Goal: Task Accomplishment & Management: Complete application form

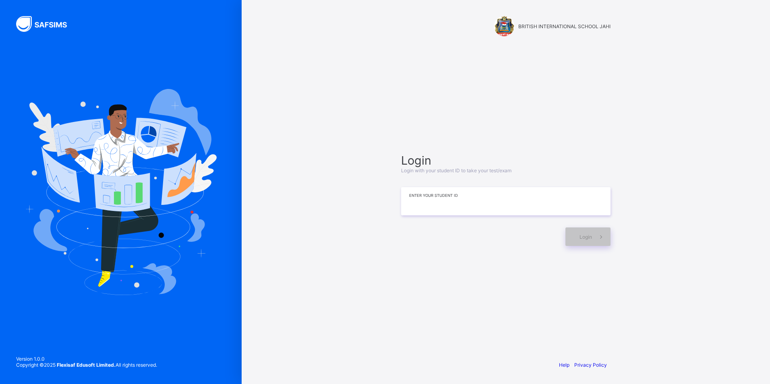
drag, startPoint x: 514, startPoint y: 209, endPoint x: 509, endPoint y: 191, distance: 18.6
click at [514, 208] on input at bounding box center [505, 201] width 209 height 28
type input "*"
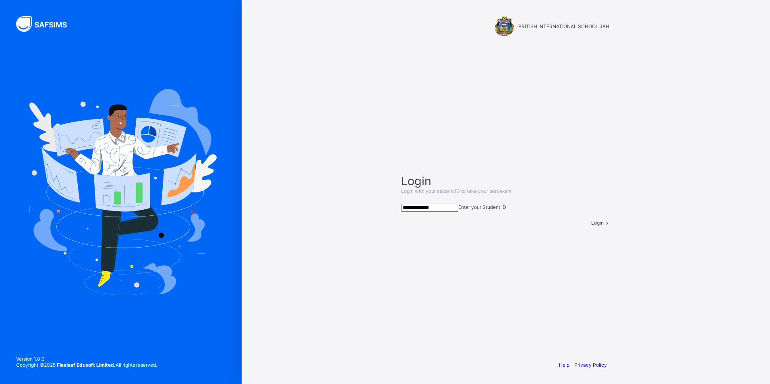
type input "**********"
click at [603, 226] on span at bounding box center [606, 223] width 7 height 6
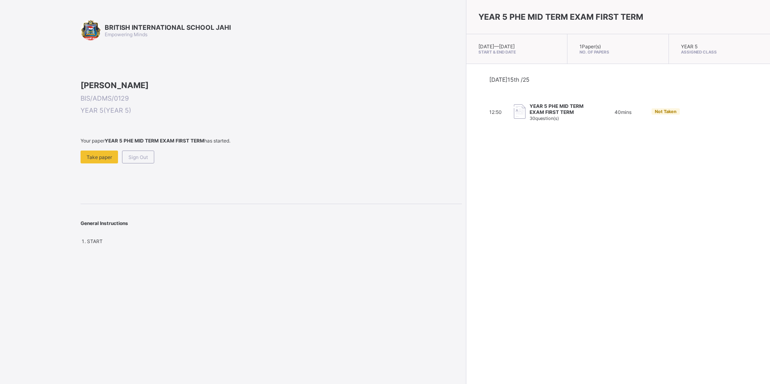
click at [104, 160] on span "Take paper" at bounding box center [99, 157] width 25 height 6
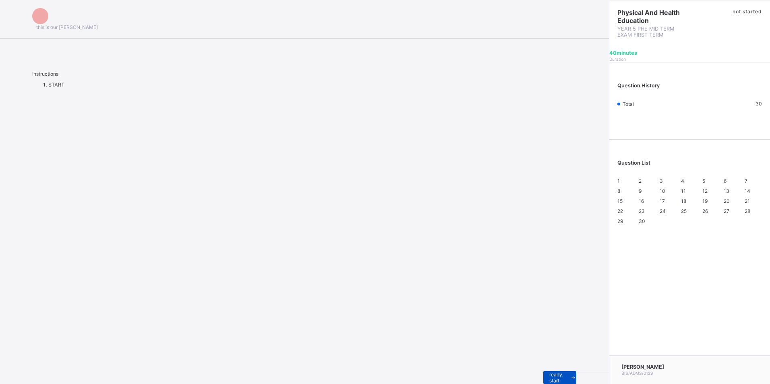
click at [570, 371] on span at bounding box center [573, 377] width 6 height 13
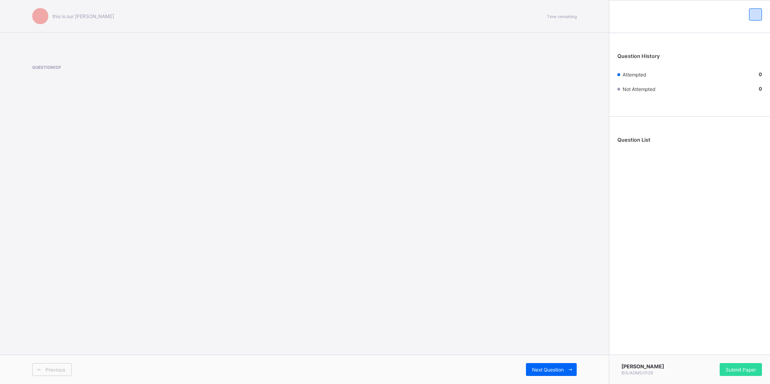
click at [274, 126] on div "this is our [PERSON_NAME] Time remaining Question 1 of Previous Next Question" at bounding box center [304, 192] width 609 height 384
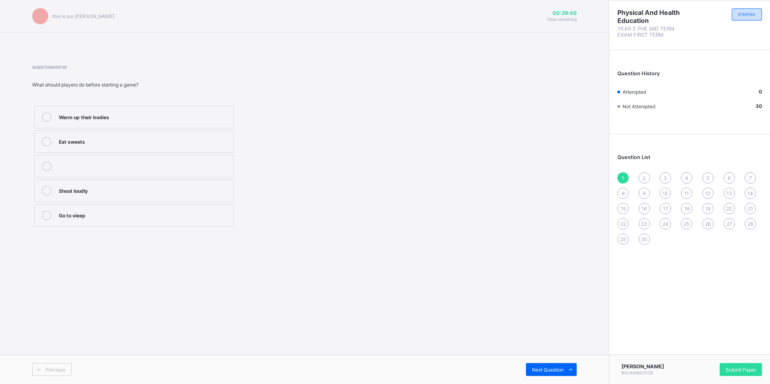
click at [37, 145] on label "Eat sweets" at bounding box center [133, 141] width 199 height 23
click at [562, 364] on div "Next Question" at bounding box center [551, 369] width 51 height 13
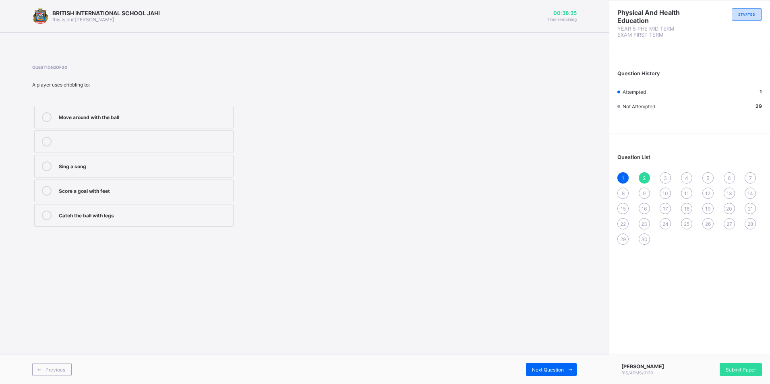
click at [82, 118] on div "Move around with the ball" at bounding box center [144, 116] width 170 height 8
click at [542, 372] on span "Next Question" at bounding box center [548, 370] width 32 height 6
drag, startPoint x: 108, startPoint y: 197, endPoint x: 309, endPoint y: 98, distance: 223.6
click at [108, 196] on label "To share the ball with teammates" at bounding box center [133, 191] width 199 height 23
click at [560, 357] on div "Previous Next Question" at bounding box center [304, 369] width 609 height 29
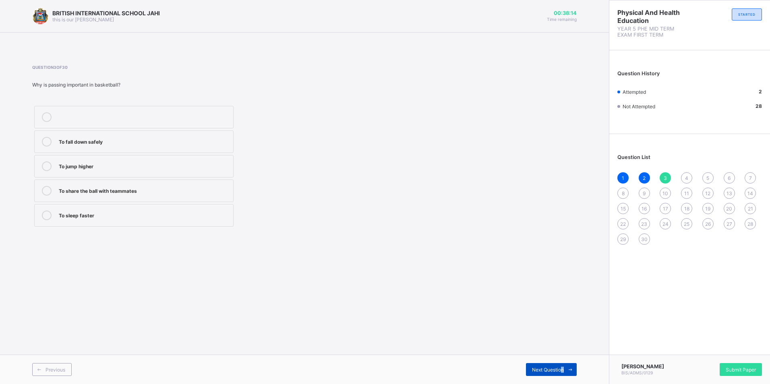
drag, startPoint x: 561, startPoint y: 365, endPoint x: 568, endPoint y: 375, distance: 11.3
click at [568, 375] on div "Next Question" at bounding box center [551, 369] width 51 height 13
drag, startPoint x: 568, startPoint y: 375, endPoint x: 570, endPoint y: 367, distance: 7.5
click at [570, 367] on icon at bounding box center [570, 369] width 6 height 5
click at [686, 176] on span "4" at bounding box center [686, 178] width 3 height 6
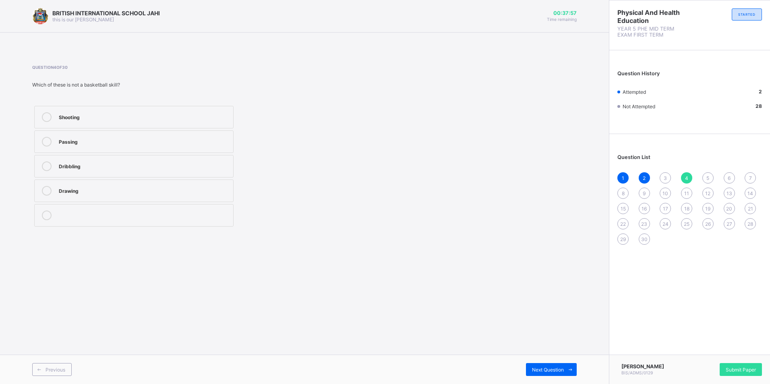
click at [626, 174] on div "1" at bounding box center [622, 177] width 11 height 11
click at [566, 359] on div "Previous Next Question" at bounding box center [304, 369] width 609 height 29
drag, startPoint x: 566, startPoint y: 359, endPoint x: 569, endPoint y: 368, distance: 9.6
click at [569, 368] on icon at bounding box center [570, 369] width 6 height 5
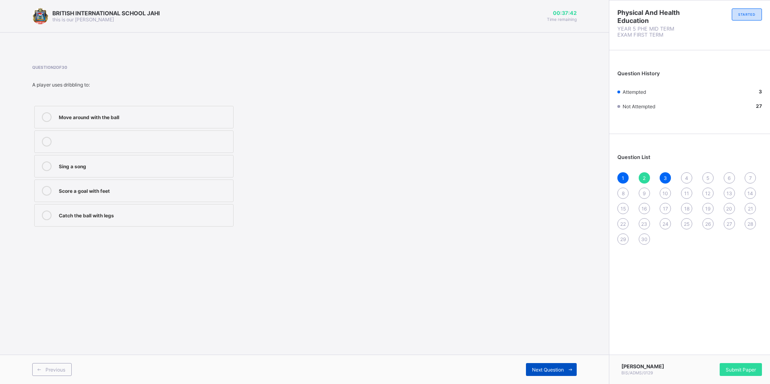
click at [569, 368] on icon at bounding box center [570, 369] width 6 height 5
click at [619, 174] on div "Question List 1 2 3 4 5 6 7 8 9 10 11 12 13 14 15 16 17 18 19 20 21 22 23 24 25…" at bounding box center [689, 195] width 161 height 115
click at [623, 178] on span "1" at bounding box center [622, 178] width 2 height 6
drag, startPoint x: 192, startPoint y: 117, endPoint x: 198, endPoint y: 120, distance: 7.0
click at [194, 118] on div "Warm up their bodies" at bounding box center [144, 116] width 170 height 8
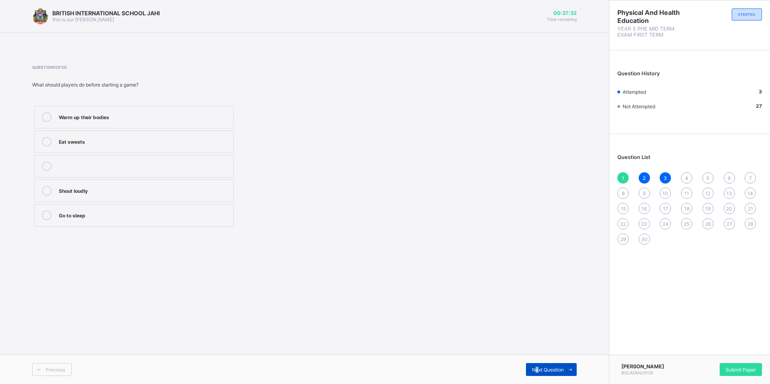
drag, startPoint x: 538, startPoint y: 377, endPoint x: 537, endPoint y: 370, distance: 6.5
click at [538, 371] on span "Next Question" at bounding box center [548, 370] width 32 height 6
drag, startPoint x: 537, startPoint y: 370, endPoint x: 539, endPoint y: 365, distance: 5.8
click at [539, 365] on div "Next Question" at bounding box center [551, 369] width 51 height 13
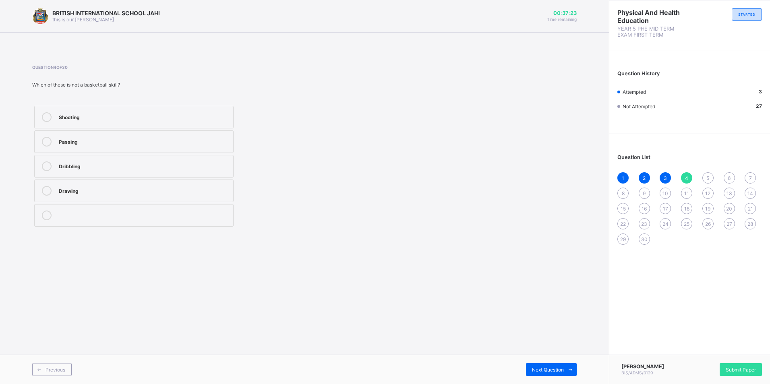
drag, startPoint x: 103, startPoint y: 190, endPoint x: 125, endPoint y: 194, distance: 22.3
click at [125, 194] on div "Drawing" at bounding box center [144, 191] width 170 height 10
click at [551, 367] on span "Next Question" at bounding box center [548, 370] width 32 height 6
click at [85, 130] on label "Throwing the ball into the basket" at bounding box center [133, 141] width 199 height 23
drag, startPoint x: 545, startPoint y: 372, endPoint x: 556, endPoint y: 375, distance: 10.9
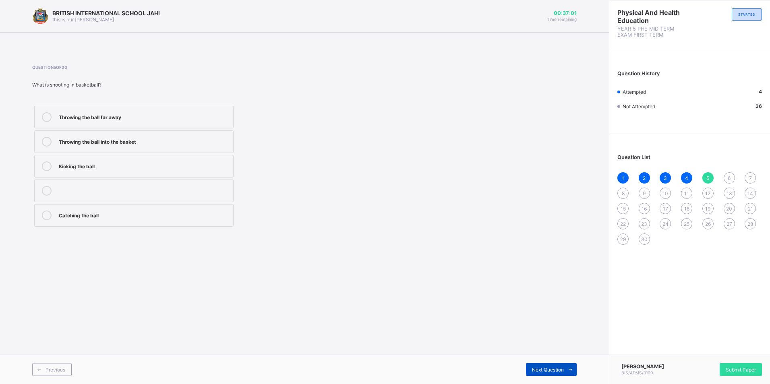
click at [548, 372] on span "Next Question" at bounding box center [548, 370] width 32 height 6
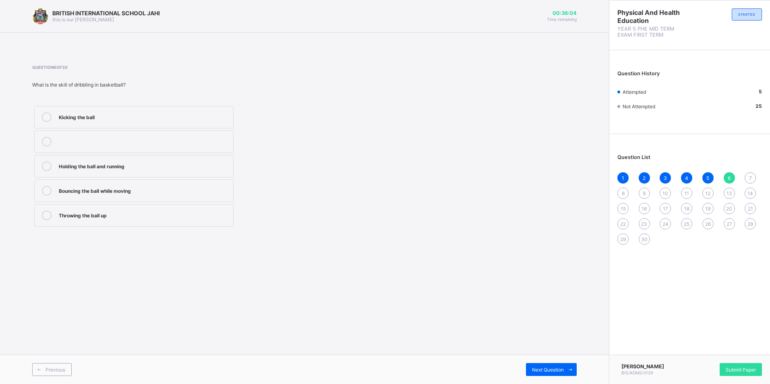
click at [134, 194] on div "Bouncing the ball while moving" at bounding box center [144, 191] width 170 height 10
drag, startPoint x: 552, startPoint y: 374, endPoint x: 531, endPoint y: 364, distance: 23.8
click at [552, 374] on div "Next Question" at bounding box center [551, 369] width 51 height 13
click at [120, 208] on label "Endurance and speed" at bounding box center [133, 215] width 199 height 23
click at [542, 367] on span "Next Question" at bounding box center [548, 370] width 32 height 6
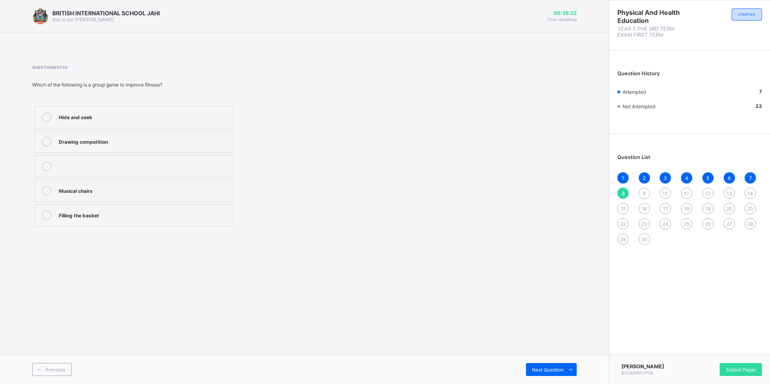
click at [74, 188] on div "Musical chairs" at bounding box center [144, 190] width 170 height 8
click at [569, 370] on icon at bounding box center [570, 369] width 6 height 5
drag, startPoint x: 120, startPoint y: 144, endPoint x: 122, endPoint y: 153, distance: 8.8
click at [122, 151] on label "To help children do step-ups" at bounding box center [133, 141] width 199 height 23
click at [95, 139] on div "To help children do step-ups" at bounding box center [144, 141] width 170 height 8
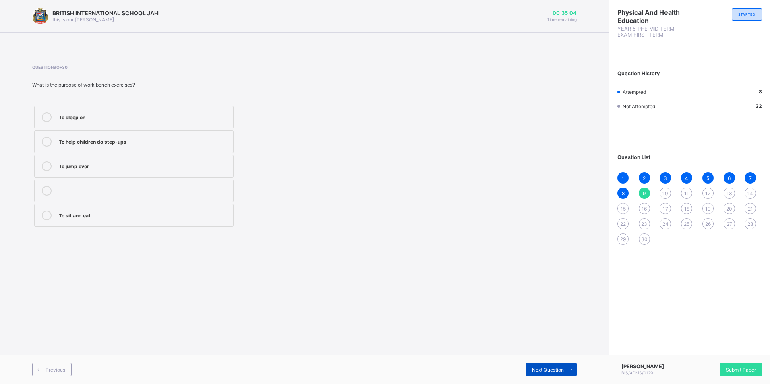
click at [532, 367] on span "Next Question" at bounding box center [548, 370] width 32 height 6
click at [99, 143] on div "Agility ladder" at bounding box center [144, 141] width 170 height 8
click at [572, 370] on icon at bounding box center [570, 369] width 6 height 5
click at [117, 139] on div "Arm and back strength" at bounding box center [144, 141] width 170 height 8
click at [536, 370] on span "Next Question" at bounding box center [548, 370] width 32 height 6
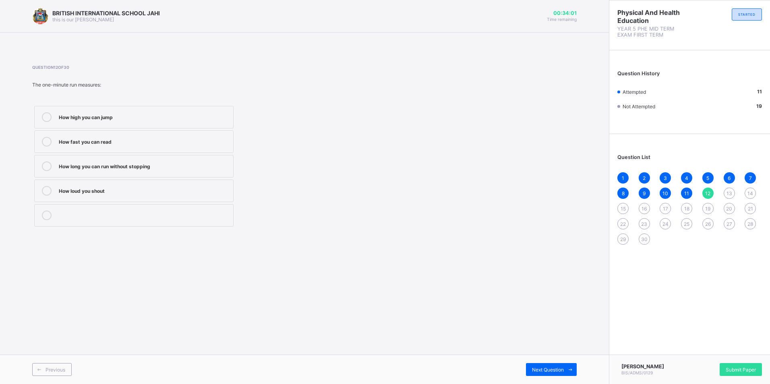
click at [129, 174] on label "How long you can run without stopping" at bounding box center [133, 166] width 199 height 23
click at [570, 369] on icon at bounding box center [570, 369] width 6 height 5
click at [60, 141] on div "Book" at bounding box center [144, 141] width 170 height 8
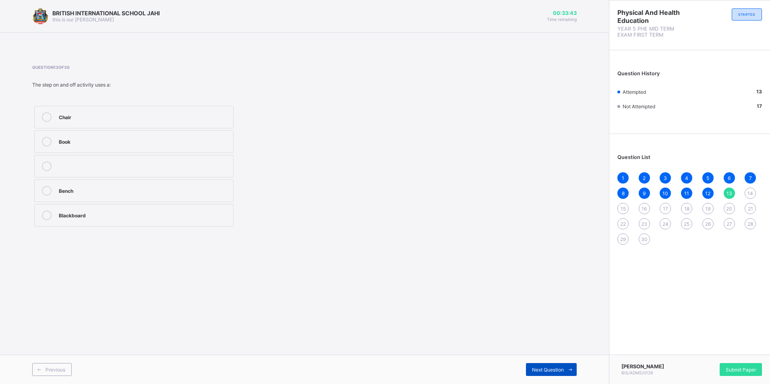
click at [551, 369] on span "Next Question" at bounding box center [548, 370] width 32 height 6
click at [103, 174] on label "Legs" at bounding box center [133, 166] width 199 height 23
click at [537, 377] on div "Previous Next Question" at bounding box center [304, 369] width 609 height 29
click at [620, 210] on span "15" at bounding box center [622, 209] width 5 height 6
click at [99, 165] on div "Press-up" at bounding box center [144, 165] width 170 height 8
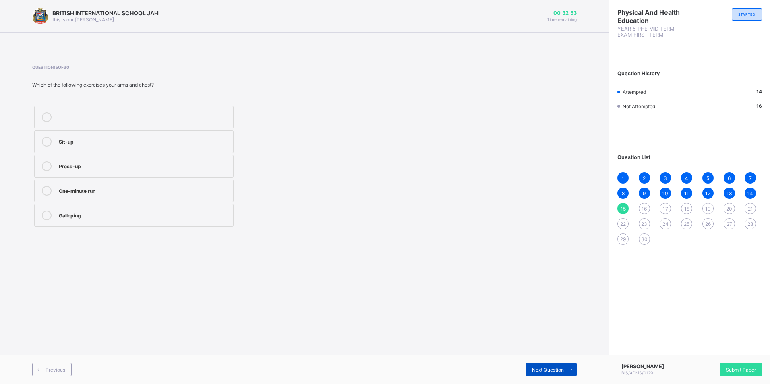
click at [561, 365] on div "Next Question" at bounding box center [551, 369] width 51 height 13
click at [140, 222] on label "Sit-up" at bounding box center [133, 215] width 199 height 23
click at [543, 371] on span "Next Question" at bounding box center [548, 370] width 32 height 6
click at [647, 207] on div "16" at bounding box center [643, 208] width 11 height 11
click at [84, 171] on label "Squat" at bounding box center [133, 166] width 199 height 23
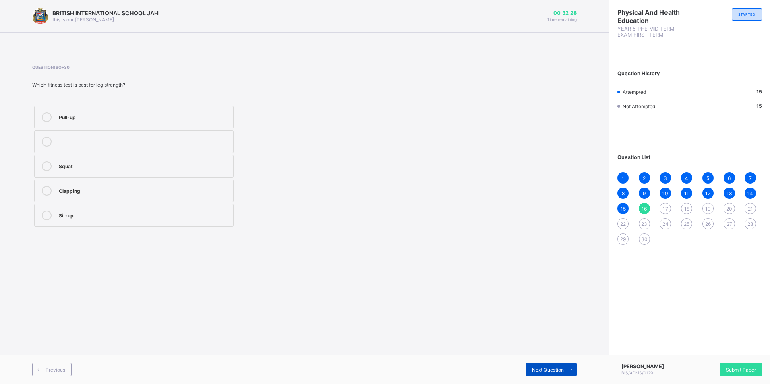
click at [556, 370] on span "Next Question" at bounding box center [548, 370] width 32 height 6
drag, startPoint x: 100, startPoint y: 108, endPoint x: 139, endPoint y: 127, distance: 43.2
click at [109, 116] on label "Press-up" at bounding box center [133, 117] width 199 height 23
click at [558, 368] on span "Next Question" at bounding box center [548, 370] width 32 height 6
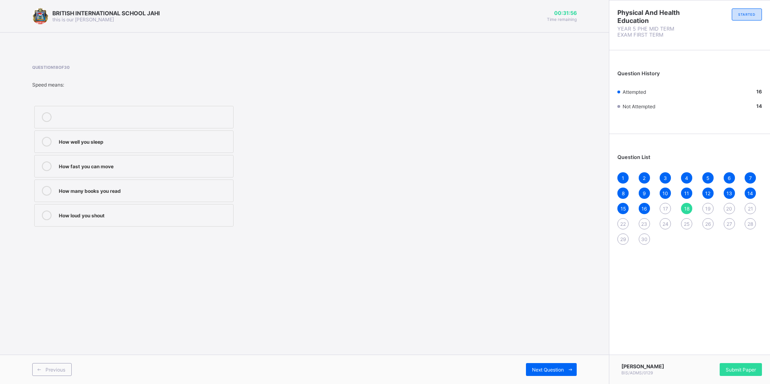
click at [56, 175] on label "How fast you can move" at bounding box center [133, 166] width 199 height 23
click at [707, 211] on span "19" at bounding box center [707, 209] width 5 height 6
drag, startPoint x: 129, startPoint y: 194, endPoint x: 122, endPoint y: 197, distance: 7.3
click at [122, 197] on label "Move quickly and change direction easily" at bounding box center [133, 191] width 199 height 23
click at [165, 191] on div "Move quickly and change direction easily" at bounding box center [144, 190] width 170 height 8
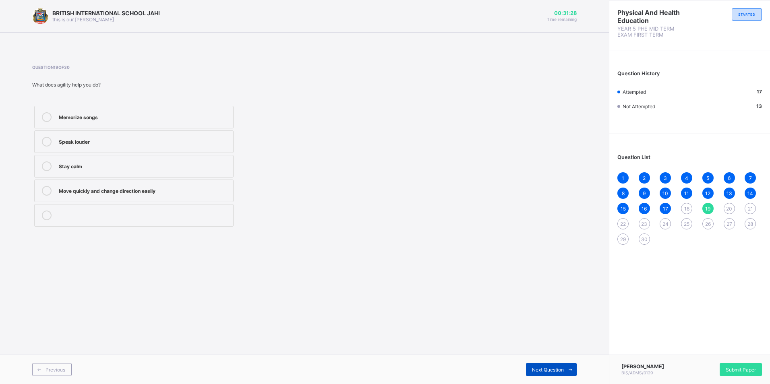
click at [570, 368] on icon at bounding box center [570, 369] width 6 height 5
drag, startPoint x: 103, startPoint y: 118, endPoint x: 108, endPoint y: 129, distance: 12.4
click at [108, 129] on div "Pulling a rope in tug-of-war Balancing a book Sitting quietly Whispering" at bounding box center [133, 166] width 203 height 125
drag, startPoint x: 108, startPoint y: 129, endPoint x: 196, endPoint y: 114, distance: 89.5
click at [196, 114] on div "Pulling a rope in tug-of-war" at bounding box center [144, 116] width 170 height 8
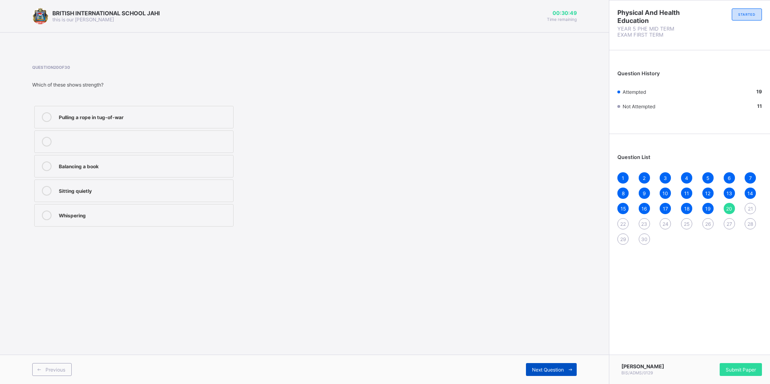
click at [558, 369] on span "Next Question" at bounding box center [548, 370] width 32 height 6
click at [90, 194] on div "One-minute run" at bounding box center [144, 191] width 170 height 10
click at [557, 373] on div "Next Question" at bounding box center [551, 369] width 51 height 13
click at [111, 120] on div "Dancing" at bounding box center [144, 116] width 170 height 8
click at [539, 365] on div "Next Question" at bounding box center [551, 369] width 51 height 13
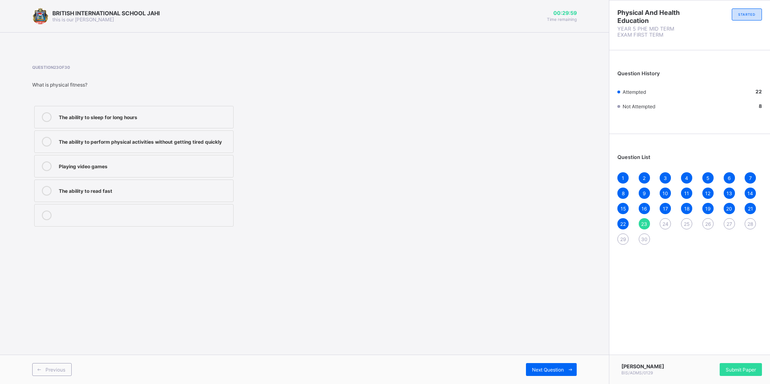
click at [79, 146] on div "The ability to perform physical activities without getting tired quickly" at bounding box center [144, 142] width 170 height 10
click at [527, 371] on div "Next Question" at bounding box center [551, 369] width 51 height 13
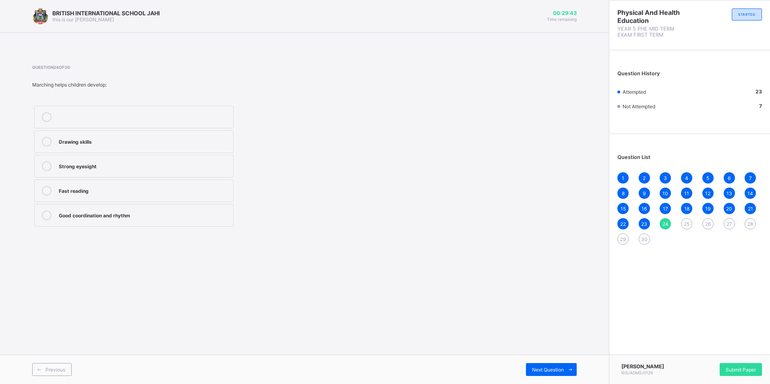
click at [123, 222] on label "Good coordination and rhythm" at bounding box center [133, 215] width 199 height 23
click at [564, 369] on span at bounding box center [570, 369] width 13 height 13
click at [87, 134] on label "They make food taste better" at bounding box center [133, 141] width 199 height 23
drag, startPoint x: 564, startPoint y: 369, endPoint x: 572, endPoint y: 375, distance: 10.1
click at [572, 375] on span at bounding box center [570, 369] width 13 height 13
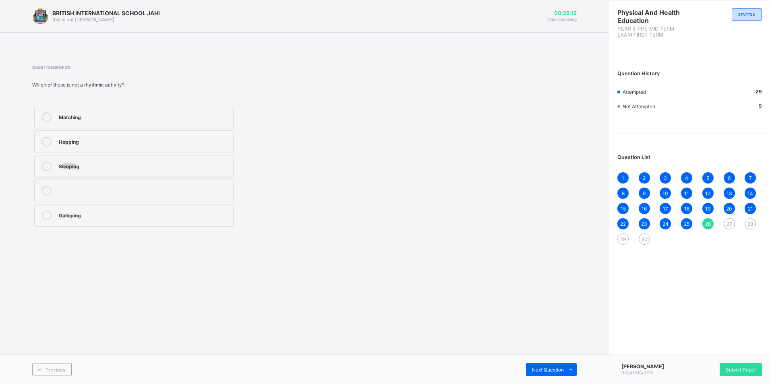
drag, startPoint x: 64, startPoint y: 166, endPoint x: 77, endPoint y: 171, distance: 13.5
click at [77, 171] on label "Sleeping" at bounding box center [133, 166] width 199 height 23
click at [146, 165] on div "Sleeping" at bounding box center [144, 165] width 170 height 8
click at [554, 369] on span "Next Question" at bounding box center [548, 370] width 32 height 6
click at [91, 150] on label "Jump on one leg" at bounding box center [133, 141] width 199 height 23
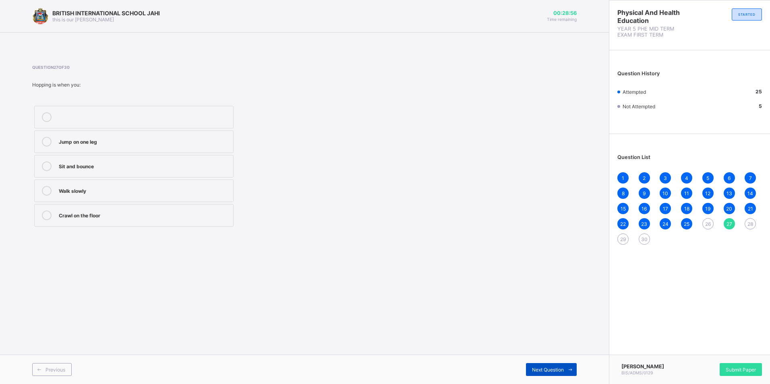
click at [553, 374] on div "Next Question" at bounding box center [551, 369] width 51 height 13
click at [134, 120] on div "Moving like a horse with one leg leading" at bounding box center [144, 116] width 170 height 8
click at [538, 364] on div "Next Question" at bounding box center [551, 369] width 51 height 13
click at [103, 126] on label "Marching" at bounding box center [133, 117] width 199 height 23
click at [538, 370] on span "Next Question" at bounding box center [548, 370] width 32 height 6
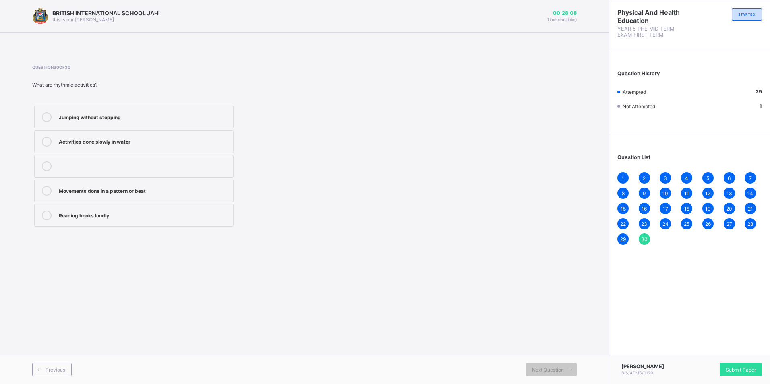
click at [91, 197] on label "Movements done in a pattern or beat" at bounding box center [133, 191] width 199 height 23
click at [747, 368] on span "Submit Paper" at bounding box center [740, 370] width 30 height 6
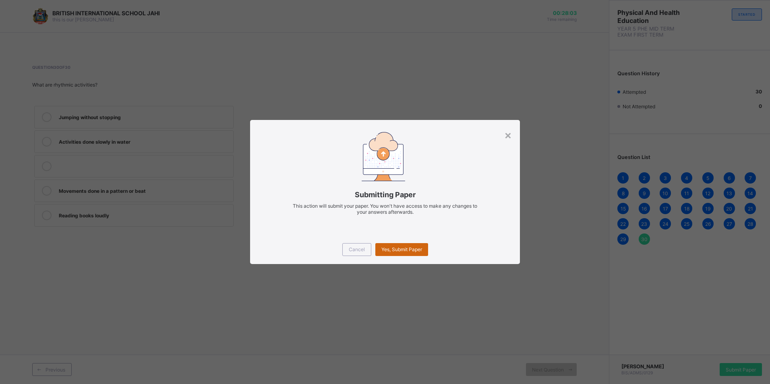
click at [397, 247] on span "Yes, Submit Paper" at bounding box center [401, 249] width 41 height 6
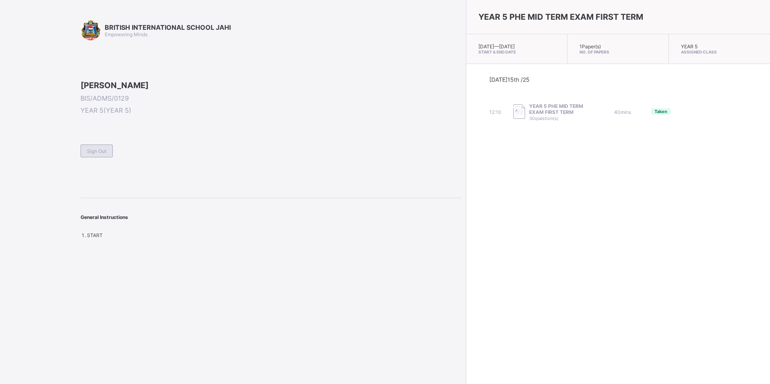
click at [88, 154] on span "Sign Out" at bounding box center [96, 151] width 19 height 6
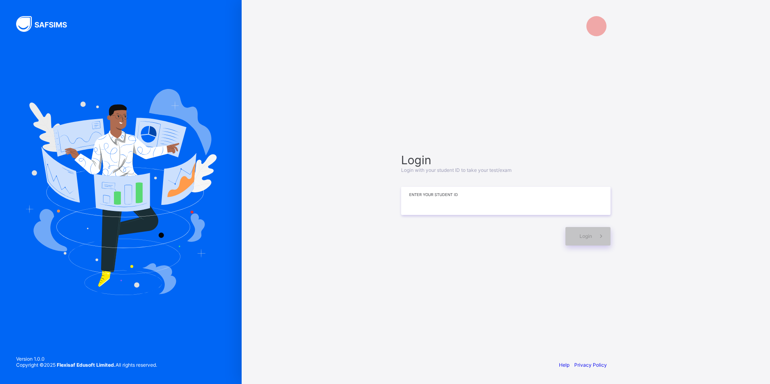
click at [487, 200] on input at bounding box center [505, 201] width 209 height 28
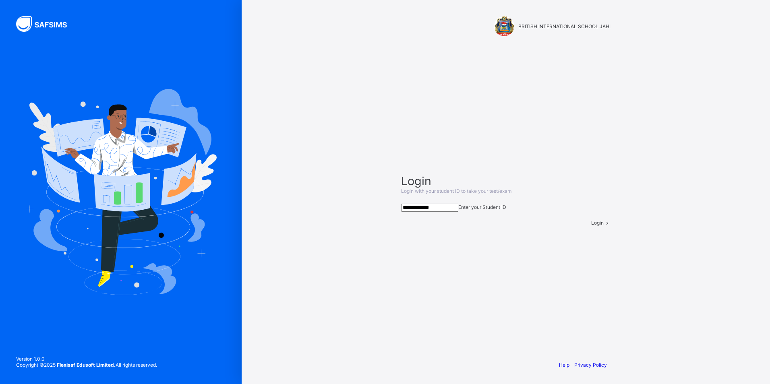
type input "**********"
click at [591, 226] on div "Login" at bounding box center [600, 223] width 19 height 6
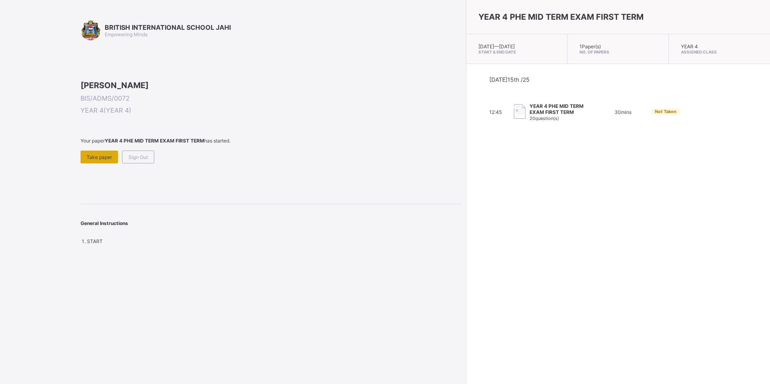
click at [99, 160] on span "Take paper" at bounding box center [99, 157] width 25 height 6
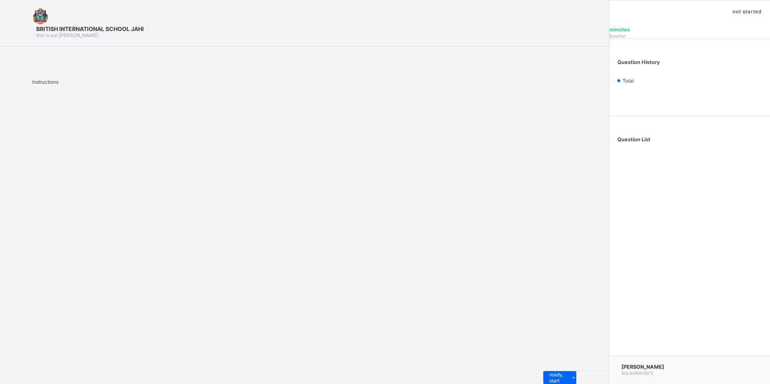
click at [543, 381] on div "I’m ready, start paper" at bounding box center [576, 377] width 66 height 13
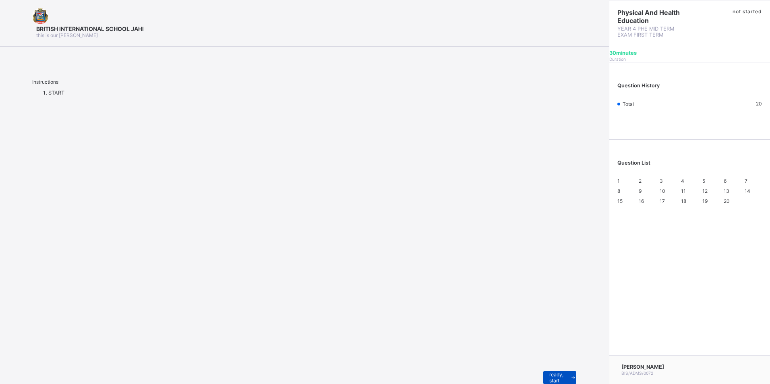
drag, startPoint x: 76, startPoint y: 375, endPoint x: 83, endPoint y: 371, distance: 8.6
click at [543, 371] on div "I’m ready, start paper" at bounding box center [559, 377] width 33 height 13
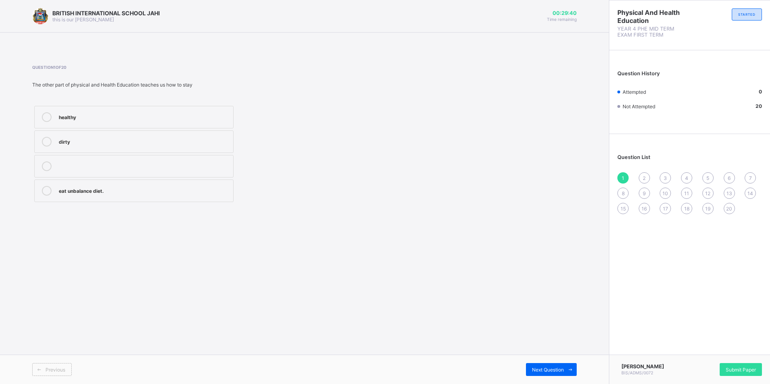
click at [90, 124] on label "healthy" at bounding box center [133, 117] width 199 height 23
click at [559, 367] on span "Next Question" at bounding box center [548, 370] width 32 height 6
click at [74, 116] on div "strong and fit" at bounding box center [144, 116] width 170 height 8
click at [537, 374] on div "Next Question" at bounding box center [551, 369] width 51 height 13
click at [622, 176] on span "1" at bounding box center [622, 178] width 2 height 6
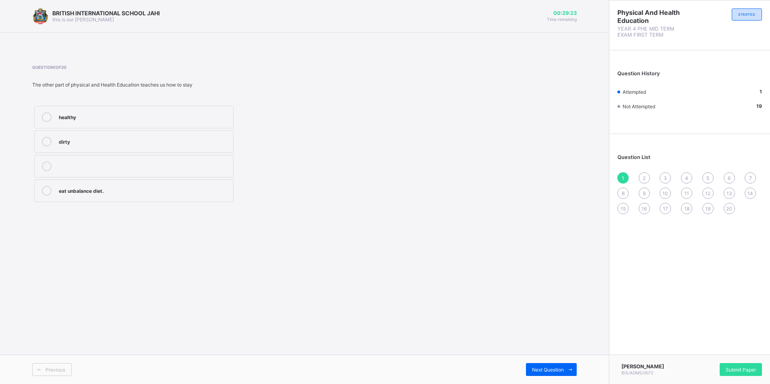
click at [642, 182] on div "2" at bounding box center [643, 177] width 11 height 11
click at [667, 180] on span "3" at bounding box center [664, 178] width 3 height 6
click at [69, 143] on div "fit and healthy" at bounding box center [144, 141] width 170 height 8
click at [531, 362] on div "Previous Next Question" at bounding box center [304, 369] width 609 height 29
click at [568, 368] on icon at bounding box center [570, 369] width 6 height 5
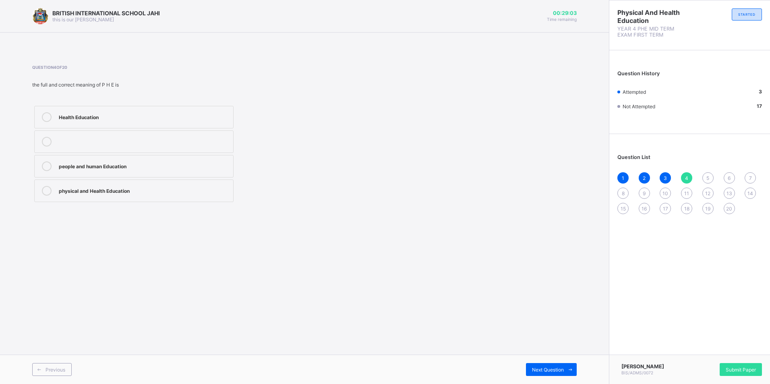
click at [209, 197] on label "physical and Health Education" at bounding box center [133, 191] width 199 height 23
click at [570, 367] on icon at bounding box center [570, 369] width 6 height 5
click at [554, 364] on div "Next Question" at bounding box center [551, 369] width 51 height 13
click at [682, 178] on div "4" at bounding box center [686, 177] width 11 height 11
click at [703, 179] on div "5" at bounding box center [707, 177] width 11 height 11
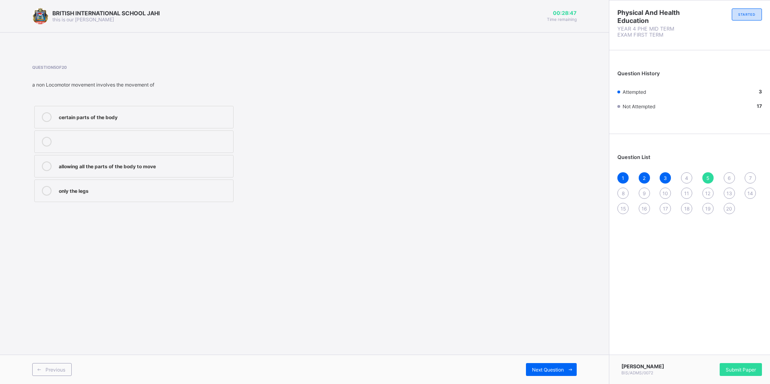
click at [687, 181] on span "4" at bounding box center [686, 178] width 3 height 6
click at [72, 186] on label "physical and Health Education" at bounding box center [133, 191] width 199 height 23
click at [702, 177] on div "5" at bounding box center [707, 177] width 11 height 11
click at [109, 126] on label "certain parts of the body" at bounding box center [133, 117] width 199 height 23
click at [560, 368] on span "Next Question" at bounding box center [548, 370] width 32 height 6
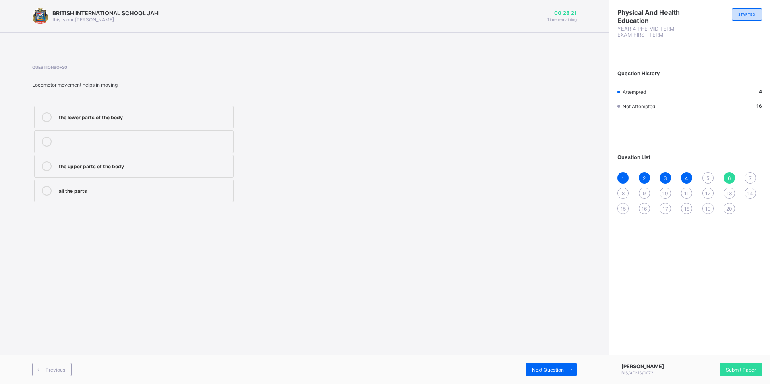
click at [711, 180] on div "5" at bounding box center [707, 177] width 11 height 11
click at [134, 122] on label "certain parts of the body" at bounding box center [133, 117] width 199 height 23
click at [721, 180] on div "1 2 3 4 5 6 7 8 9 10 11 12 13 14 15 16 17 18 19 20" at bounding box center [689, 193] width 145 height 42
click at [732, 180] on div "6" at bounding box center [728, 177] width 11 height 11
click at [74, 188] on div "all the parts" at bounding box center [144, 190] width 170 height 8
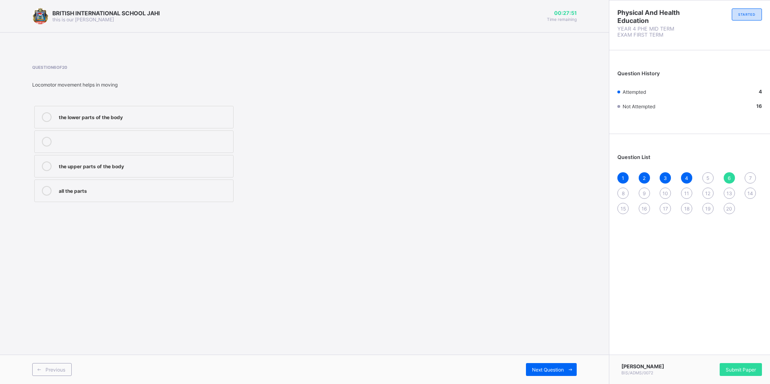
click at [749, 176] on span "7" at bounding box center [750, 178] width 3 height 6
click at [727, 176] on span "6" at bounding box center [728, 178] width 3 height 6
click at [76, 186] on div "all the parts" at bounding box center [144, 190] width 170 height 8
click at [708, 178] on span "5" at bounding box center [707, 178] width 3 height 6
click at [753, 177] on div "7" at bounding box center [749, 177] width 11 height 11
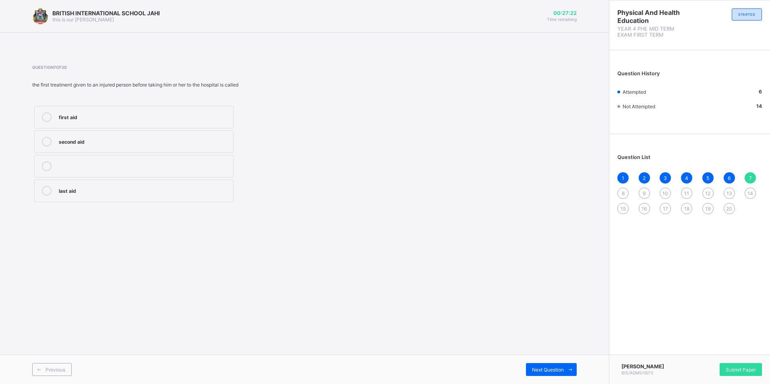
click at [128, 115] on div "first aid" at bounding box center [144, 116] width 170 height 8
click at [619, 191] on div "8" at bounding box center [622, 193] width 11 height 11
click at [750, 178] on span "7" at bounding box center [750, 178] width 3 height 6
click at [120, 119] on div "first aid" at bounding box center [144, 116] width 170 height 8
click at [622, 190] on div "8" at bounding box center [622, 193] width 11 height 11
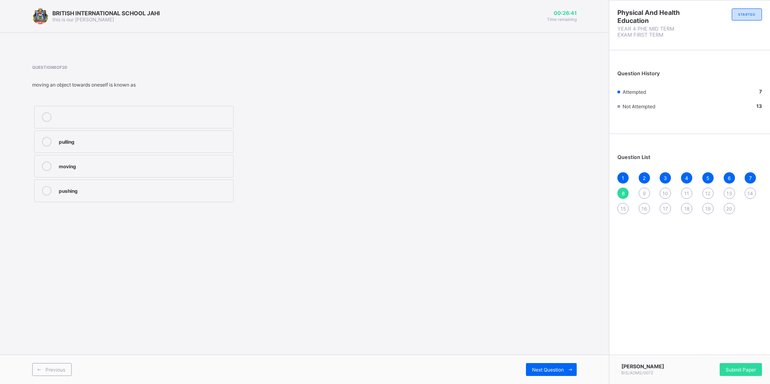
click at [71, 151] on label "pulling" at bounding box center [133, 141] width 199 height 23
click at [544, 366] on div "Previous Next Question" at bounding box center [304, 369] width 609 height 29
drag, startPoint x: 544, startPoint y: 366, endPoint x: 540, endPoint y: 370, distance: 6.0
click at [540, 370] on span "Next Question" at bounding box center [548, 370] width 32 height 6
drag, startPoint x: 126, startPoint y: 173, endPoint x: 149, endPoint y: 175, distance: 23.0
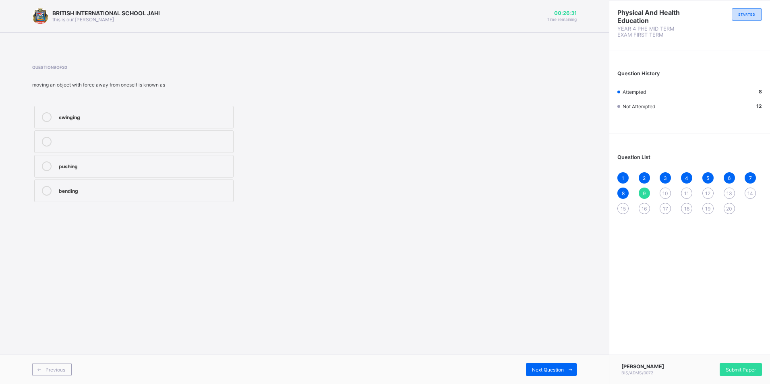
click at [127, 173] on label "pushing" at bounding box center [133, 166] width 199 height 23
click at [560, 373] on div "Next Question" at bounding box center [551, 369] width 51 height 13
click at [644, 193] on span "9" at bounding box center [643, 193] width 3 height 6
click at [49, 165] on icon at bounding box center [47, 166] width 10 height 10
click at [664, 195] on span "10" at bounding box center [665, 193] width 6 height 6
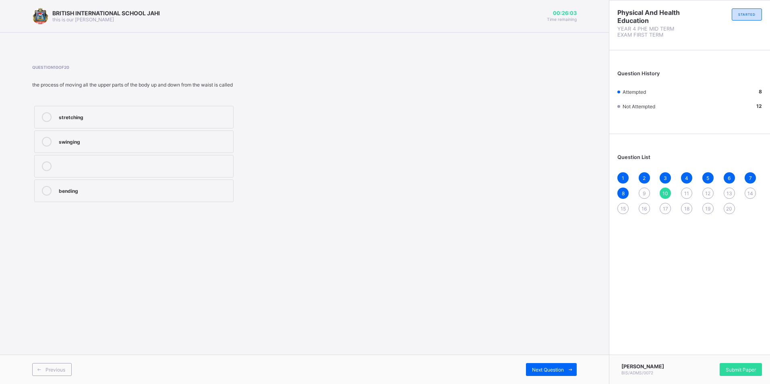
click at [641, 187] on div "1 2 3 4 5 6 7 8 9 10 11 12 13 14 15 16 17 18 19 20" at bounding box center [689, 193] width 145 height 42
click at [645, 189] on div "9" at bounding box center [643, 193] width 11 height 11
click at [67, 161] on label "pushing" at bounding box center [133, 166] width 199 height 23
click at [667, 190] on span "10" at bounding box center [665, 193] width 6 height 6
click at [75, 141] on div "swinging" at bounding box center [144, 141] width 170 height 8
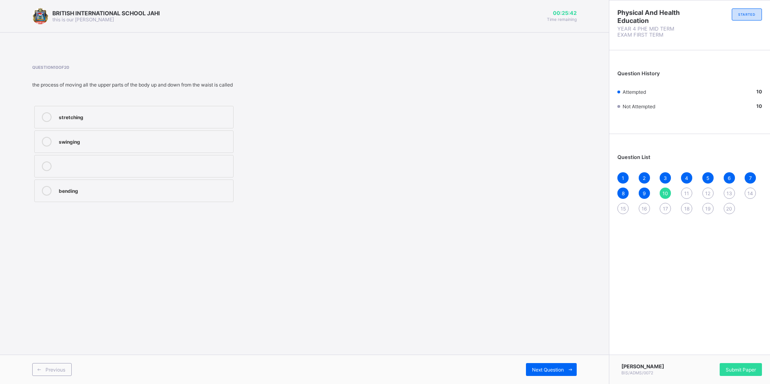
click at [74, 140] on div "swinging" at bounding box center [144, 141] width 170 height 8
click at [687, 192] on span "11" at bounding box center [686, 193] width 5 height 6
click at [53, 118] on div at bounding box center [47, 117] width 16 height 10
click at [58, 176] on label "stretching" at bounding box center [133, 166] width 199 height 23
click at [550, 367] on span "Next Question" at bounding box center [548, 370] width 32 height 6
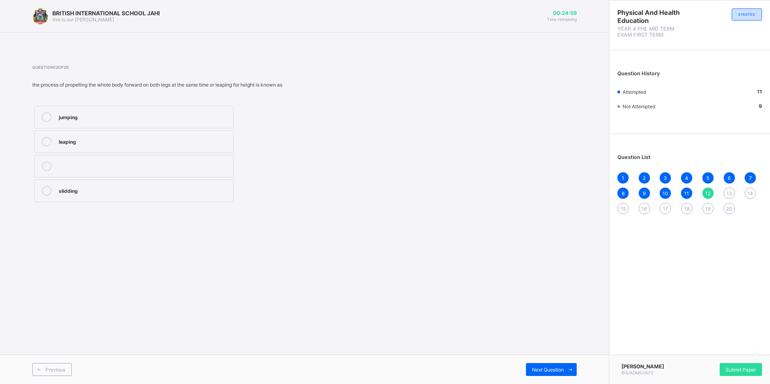
click at [54, 119] on div at bounding box center [47, 117] width 16 height 10
click at [539, 370] on span "Next Question" at bounding box center [548, 370] width 32 height 6
click at [75, 166] on div "jumping" at bounding box center [144, 165] width 170 height 8
drag, startPoint x: 57, startPoint y: 378, endPoint x: 45, endPoint y: 384, distance: 13.0
click at [45, 384] on html "BRITISH INTERNATIONAL SCHOOL JAHI this is our [PERSON_NAME] 00:24:34 Time remai…" at bounding box center [385, 192] width 770 height 384
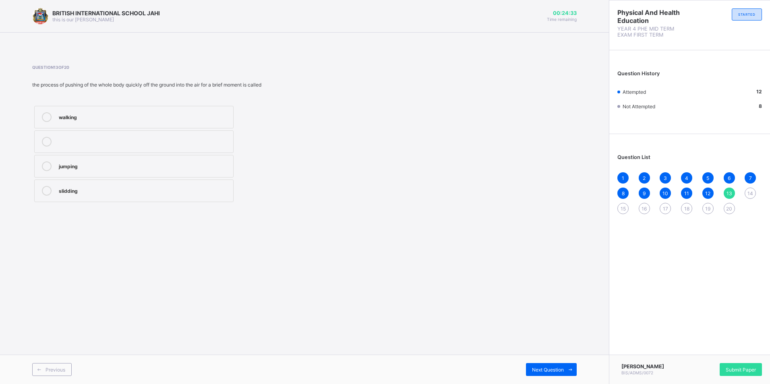
click at [182, 384] on div "Previous Next Question" at bounding box center [304, 369] width 609 height 29
click at [751, 191] on span "14" at bounding box center [750, 193] width 6 height 6
click at [106, 161] on label "slidding" at bounding box center [133, 166] width 199 height 23
click at [731, 184] on div "1 2 3 4 5 6 7 8 9 10 11 12 13 14 15 16 17 18 19 20" at bounding box center [689, 193] width 145 height 42
click at [729, 187] on div "1 2 3 4 5 6 7 8 9 10 11 12 13 14 15 16 17 18 19 20" at bounding box center [689, 193] width 145 height 42
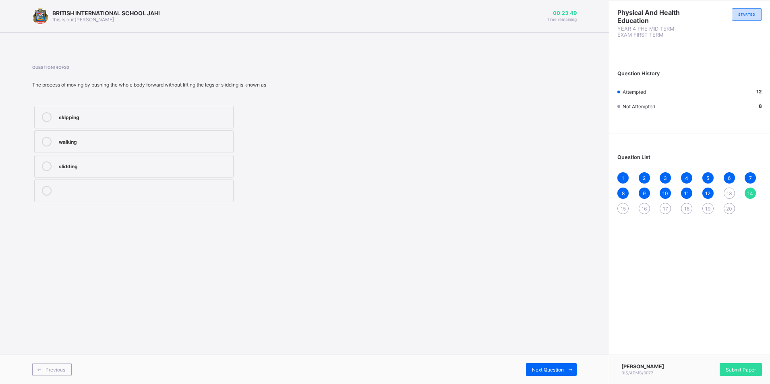
click at [729, 191] on span "13" at bounding box center [729, 193] width 6 height 6
click at [64, 163] on div "jumping" at bounding box center [144, 165] width 170 height 8
click at [755, 190] on div "14" at bounding box center [749, 193] width 11 height 11
click at [733, 189] on div "13" at bounding box center [728, 193] width 11 height 11
click at [122, 165] on div "jumping" at bounding box center [144, 165] width 170 height 8
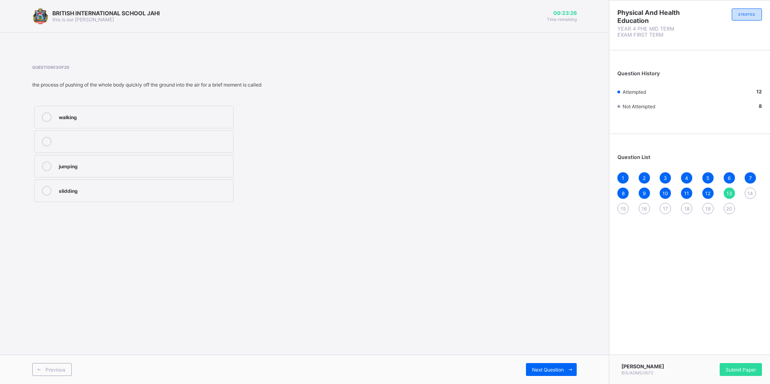
click at [98, 171] on label "jumping" at bounding box center [133, 166] width 199 height 23
click at [97, 171] on label "jumping" at bounding box center [133, 166] width 199 height 23
click at [558, 365] on div "Next Question" at bounding box center [551, 369] width 51 height 13
click at [731, 188] on div "13" at bounding box center [728, 193] width 11 height 11
click at [727, 188] on div "13" at bounding box center [728, 193] width 11 height 11
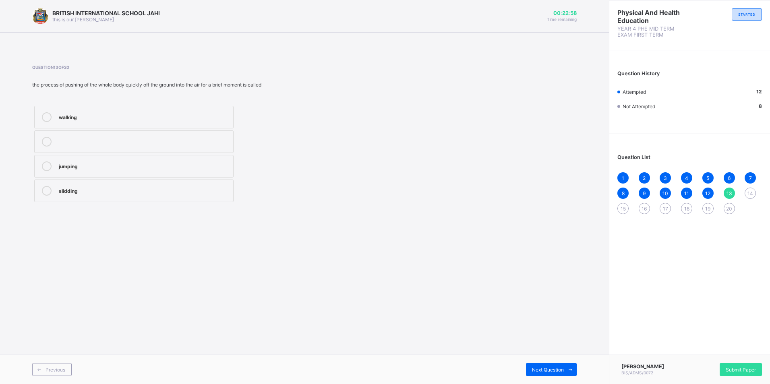
click at [726, 188] on div "13" at bounding box center [728, 193] width 11 height 11
drag, startPoint x: 726, startPoint y: 188, endPoint x: 692, endPoint y: 187, distance: 33.8
click at [692, 187] on div "1 2 3 4 5 6 7 8 9 10 11 12 13 14 15 16 17 18 19 20" at bounding box center [689, 193] width 145 height 42
click at [158, 170] on div "jumping" at bounding box center [144, 166] width 170 height 10
click at [751, 188] on div "14" at bounding box center [749, 193] width 11 height 11
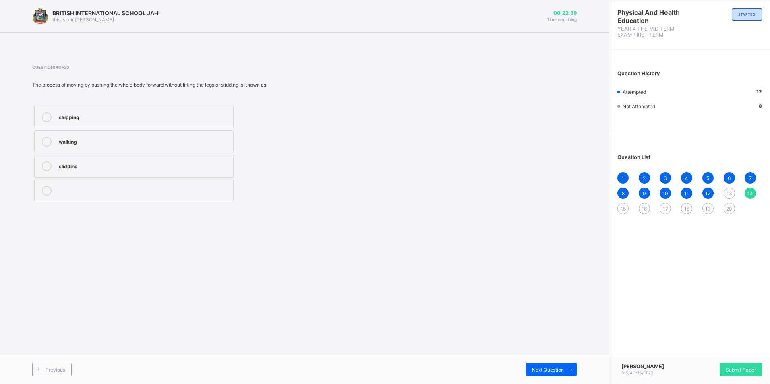
click at [623, 204] on div "15" at bounding box center [622, 208] width 11 height 11
click at [71, 114] on div "skipping" at bounding box center [144, 116] width 170 height 8
click at [640, 210] on div "16" at bounding box center [643, 208] width 11 height 11
click at [105, 186] on label "Running" at bounding box center [133, 191] width 199 height 23
click at [662, 204] on div "17" at bounding box center [664, 208] width 11 height 11
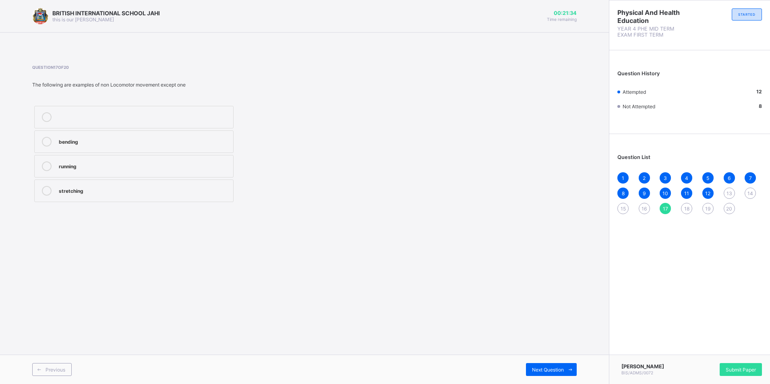
click at [105, 167] on div "running" at bounding box center [144, 165] width 170 height 8
click at [538, 367] on span "Next Question" at bounding box center [548, 370] width 32 height 6
click at [122, 198] on label "Stretching" at bounding box center [133, 191] width 199 height 23
click at [557, 363] on div "Next Question" at bounding box center [551, 369] width 51 height 13
click at [749, 190] on span "14" at bounding box center [750, 193] width 6 height 6
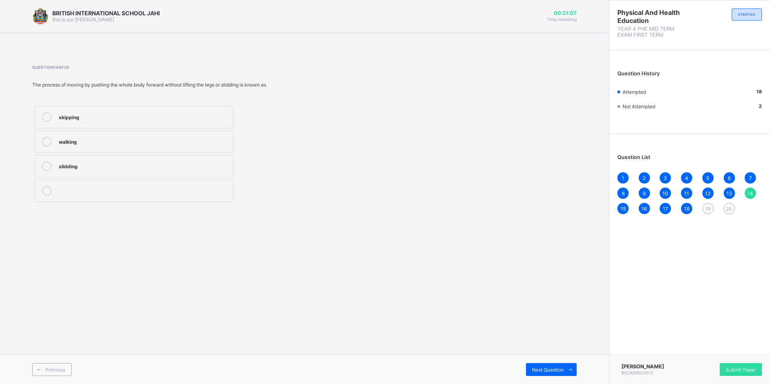
click at [708, 205] on div "19" at bounding box center [707, 208] width 11 height 11
click at [173, 163] on div "Non_ Locomotor movement" at bounding box center [144, 165] width 170 height 8
click at [547, 372] on span "Next Question" at bounding box center [548, 370] width 32 height 6
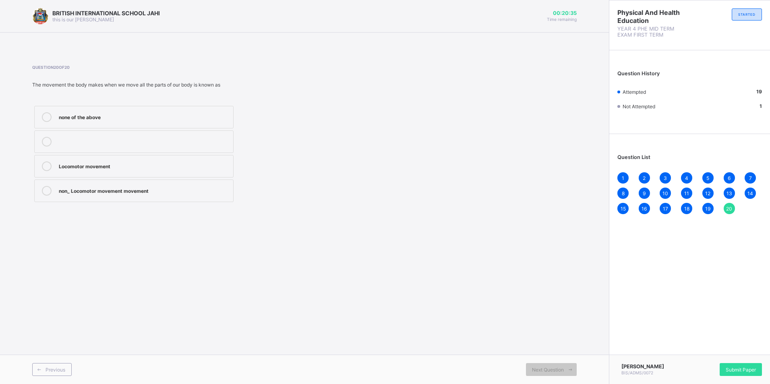
click at [154, 280] on div "BRITISH INTERNATIONAL SCHOOL JAHI this is our [PERSON_NAME] 00:20:35 Time remai…" at bounding box center [304, 192] width 609 height 384
click at [195, 175] on label "Locomotor movement" at bounding box center [133, 166] width 199 height 23
click at [730, 367] on span "Submit Paper" at bounding box center [740, 370] width 30 height 6
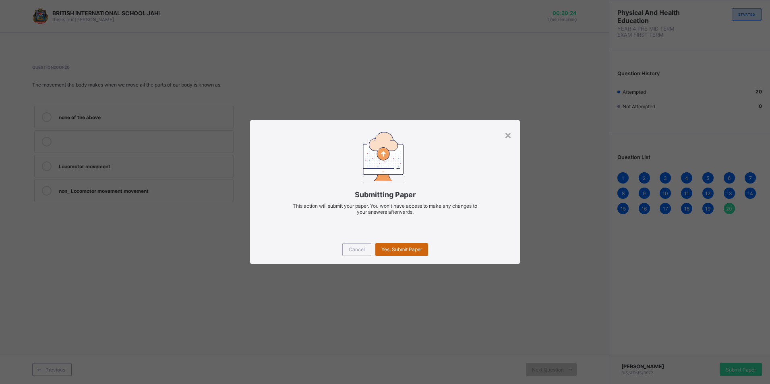
click at [408, 246] on div "Yes, Submit Paper" at bounding box center [401, 249] width 53 height 13
click at [350, 247] on span "Cancel" at bounding box center [357, 249] width 16 height 6
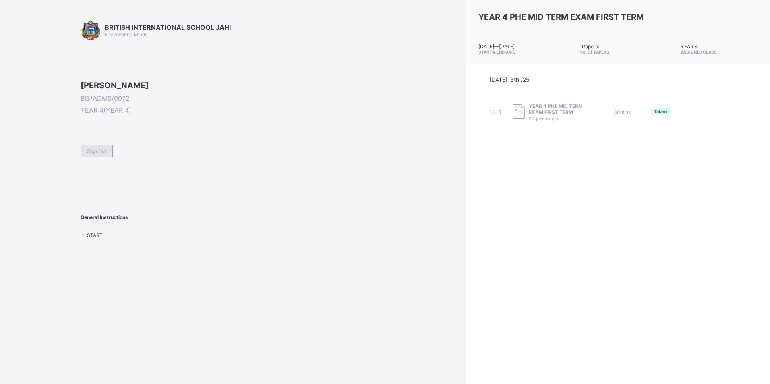
click at [102, 154] on span "Sign Out" at bounding box center [96, 151] width 19 height 6
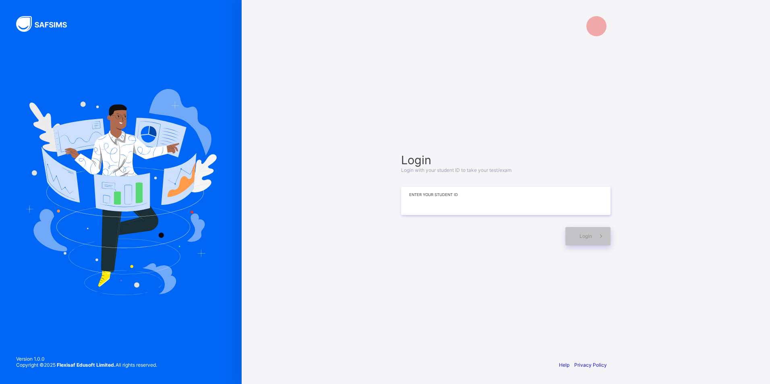
click at [434, 199] on input at bounding box center [505, 201] width 209 height 28
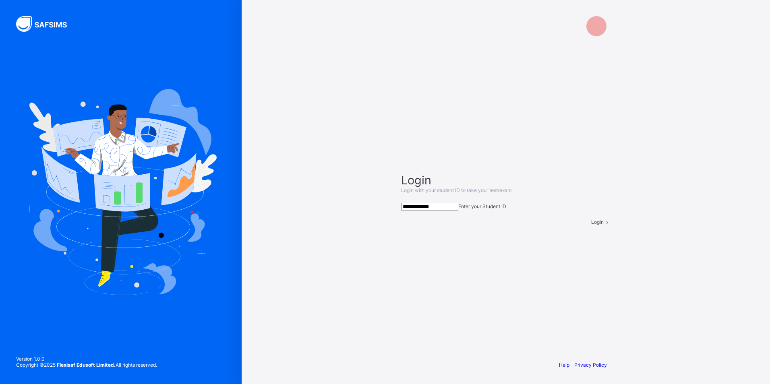
type input "**********"
click at [603, 225] on span at bounding box center [606, 222] width 7 height 6
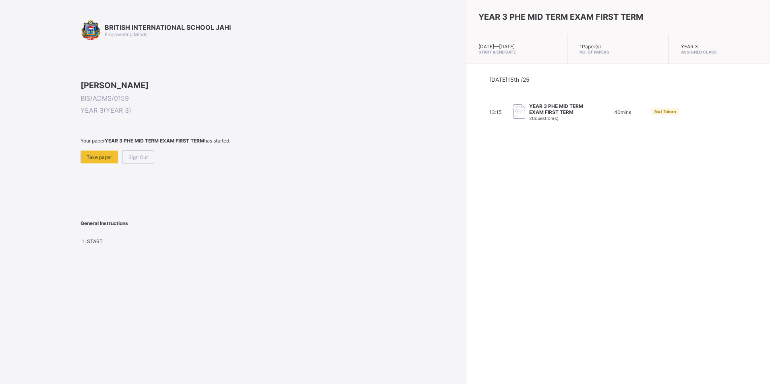
click at [103, 151] on span at bounding box center [271, 147] width 381 height 7
click at [96, 160] on span "Take paper" at bounding box center [99, 157] width 25 height 6
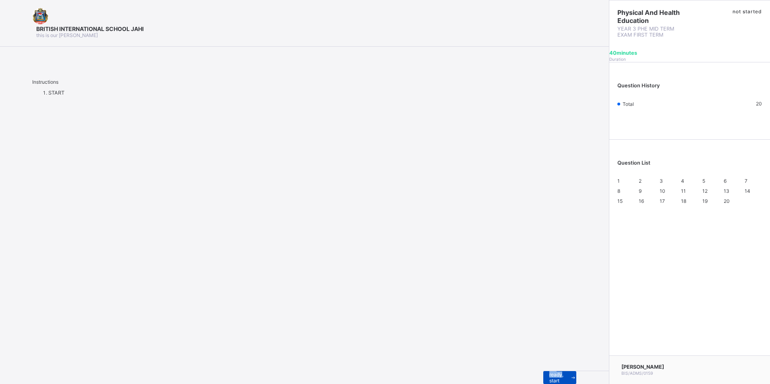
drag, startPoint x: 88, startPoint y: 350, endPoint x: 54, endPoint y: 370, distance: 39.3
click at [54, 370] on div "BRITISH INTERNATIONAL SCHOOL JAHI this is our [PERSON_NAME] Instructions START …" at bounding box center [304, 192] width 609 height 384
click at [549, 371] on span "I’m ready, start paper" at bounding box center [559, 377] width 21 height 24
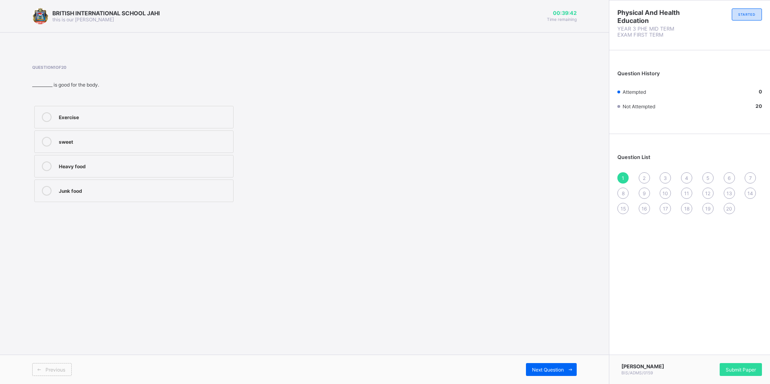
click at [198, 118] on div "Exercise" at bounding box center [144, 116] width 170 height 8
click at [645, 178] on span "2" at bounding box center [643, 178] width 3 height 6
drag, startPoint x: 64, startPoint y: 170, endPoint x: 63, endPoint y: 164, distance: 6.5
click at [63, 171] on label "6" at bounding box center [133, 166] width 199 height 23
click at [667, 176] on div "3" at bounding box center [664, 177] width 11 height 11
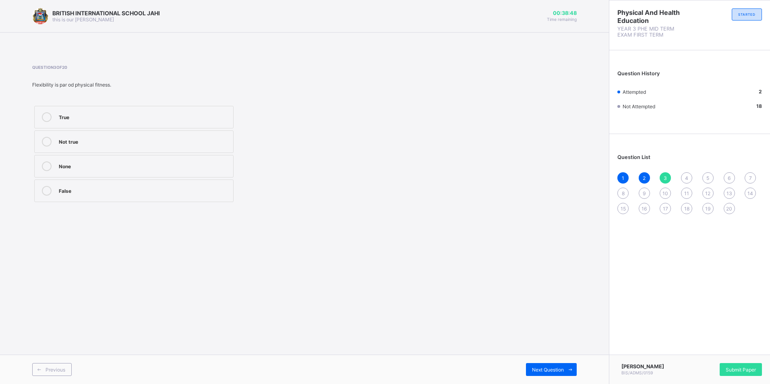
click at [124, 120] on div "True" at bounding box center [144, 116] width 170 height 8
click at [689, 175] on div "4" at bounding box center [686, 177] width 11 height 11
click at [220, 162] on div "Physical fitness" at bounding box center [144, 165] width 170 height 8
click at [709, 175] on span "5" at bounding box center [707, 178] width 3 height 6
click at [198, 148] on label "Clapping" at bounding box center [133, 141] width 199 height 23
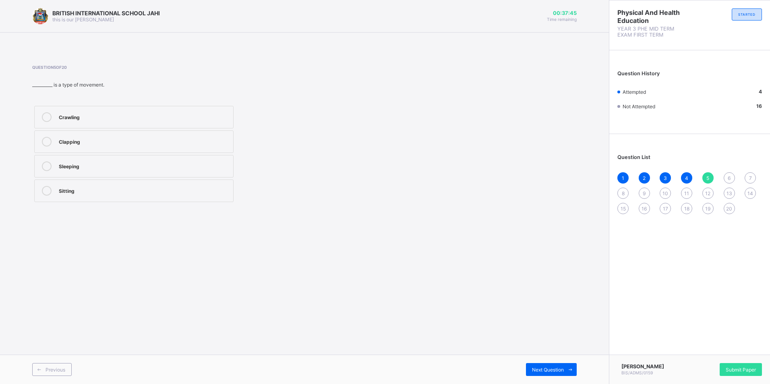
click at [727, 178] on span "6" at bounding box center [728, 178] width 3 height 6
click at [173, 115] on div "Running" at bounding box center [144, 116] width 170 height 8
click at [749, 175] on span "7" at bounding box center [750, 178] width 3 height 6
drag, startPoint x: 190, startPoint y: 140, endPoint x: 196, endPoint y: 134, distance: 8.8
click at [191, 140] on div "Bending" at bounding box center [144, 141] width 170 height 8
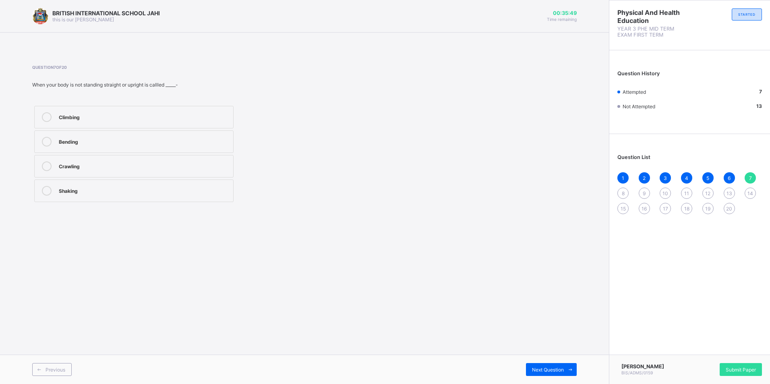
click at [623, 190] on span "8" at bounding box center [622, 193] width 3 height 6
click at [220, 116] on div "Physical fitness" at bounding box center [144, 116] width 170 height 8
click at [642, 190] on div "9" at bounding box center [643, 193] width 11 height 11
click at [124, 138] on div "Flexibility" at bounding box center [144, 141] width 170 height 8
click at [667, 190] on span "10" at bounding box center [665, 193] width 6 height 6
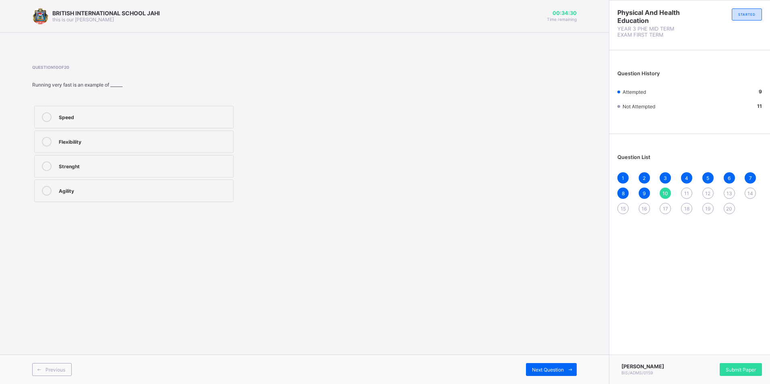
click at [88, 115] on div "Speed" at bounding box center [144, 116] width 170 height 8
click at [685, 191] on span "11" at bounding box center [686, 193] width 5 height 6
click at [162, 135] on label "Roar" at bounding box center [133, 141] width 199 height 23
drag, startPoint x: 706, startPoint y: 191, endPoint x: 710, endPoint y: 179, distance: 12.5
click at [710, 179] on div "1 2 3 4 5 6 7 8 9 10 11 12 13 14 15 16 17 18 19 20" at bounding box center [689, 193] width 145 height 42
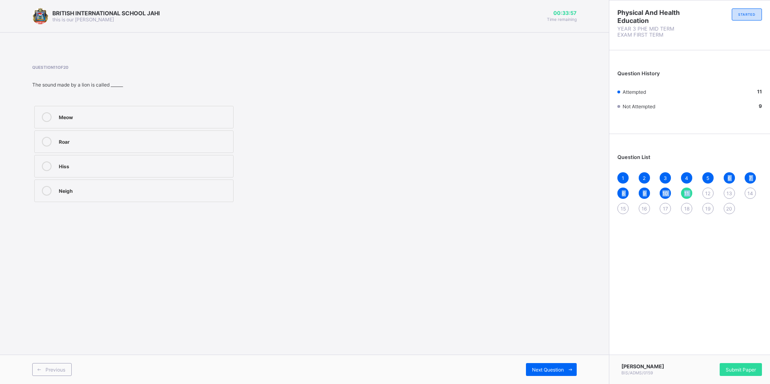
drag, startPoint x: 710, startPoint y: 179, endPoint x: 706, endPoint y: 192, distance: 13.6
click at [706, 192] on span "12" at bounding box center [707, 193] width 5 height 6
click at [161, 145] on div "Meow" at bounding box center [144, 142] width 170 height 10
click at [727, 193] on span "13" at bounding box center [729, 193] width 6 height 6
click at [93, 147] on label "Chirp" at bounding box center [133, 141] width 199 height 23
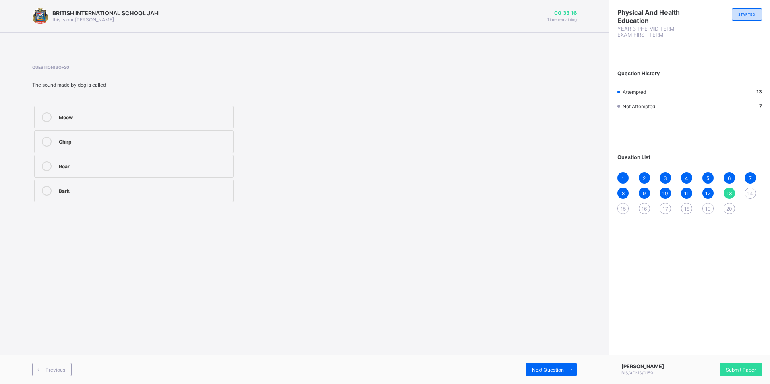
click at [754, 190] on div "14" at bounding box center [749, 193] width 11 height 11
click at [184, 188] on label "Swimming" at bounding box center [133, 191] width 199 height 23
click at [196, 165] on div "Flying" at bounding box center [144, 165] width 170 height 8
click at [619, 203] on div "1 2 3 4 5 6 7 8 9 10 11 12 13 14 15 16 17 18 19 20" at bounding box center [689, 193] width 145 height 42
click at [546, 368] on span "Next Question" at bounding box center [548, 370] width 32 height 6
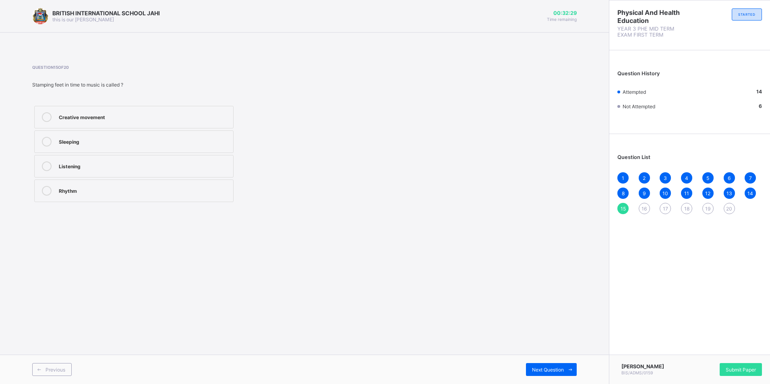
click at [118, 112] on label "Creative movement" at bounding box center [133, 117] width 199 height 23
click at [566, 370] on span at bounding box center [570, 369] width 13 height 13
click at [227, 162] on div "Walking slowly" at bounding box center [144, 165] width 170 height 8
click at [547, 366] on div "Next Question" at bounding box center [551, 369] width 51 height 13
click at [164, 194] on div "Dancing" at bounding box center [144, 191] width 170 height 10
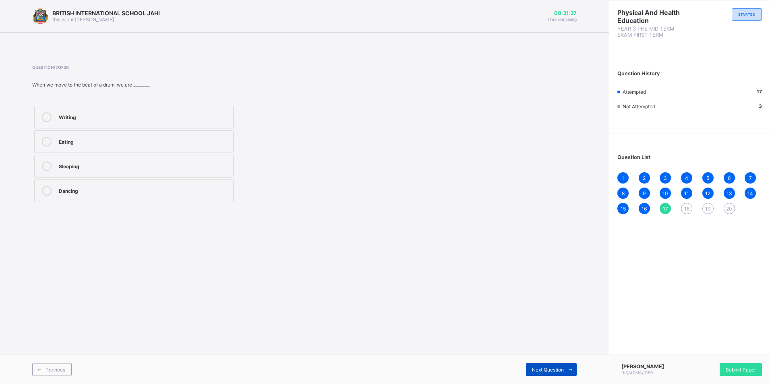
click at [552, 367] on span "Next Question" at bounding box center [548, 370] width 32 height 6
drag, startPoint x: 548, startPoint y: 368, endPoint x: 552, endPoint y: 367, distance: 4.7
click at [552, 367] on span "Next Question" at bounding box center [548, 370] width 32 height 6
click at [553, 369] on span "Next Question" at bounding box center [548, 370] width 32 height 6
drag, startPoint x: 547, startPoint y: 374, endPoint x: 683, endPoint y: 210, distance: 213.3
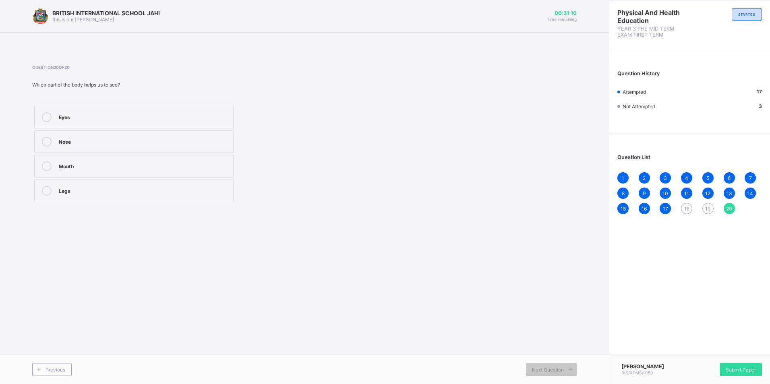
click at [685, 208] on span "18" at bounding box center [686, 209] width 5 height 6
drag, startPoint x: 116, startPoint y: 166, endPoint x: 114, endPoint y: 171, distance: 4.7
click at [116, 167] on div "Jumping in time with music" at bounding box center [144, 165] width 170 height 8
click at [707, 209] on span "19" at bounding box center [707, 209] width 5 height 6
click at [156, 167] on div "Rhythm" at bounding box center [144, 165] width 170 height 8
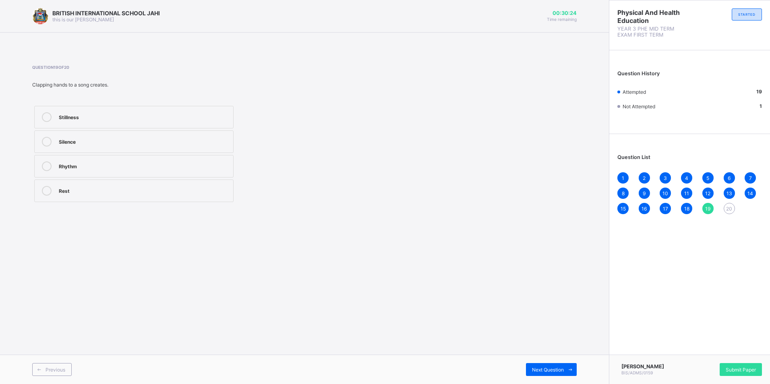
click at [728, 206] on span "20" at bounding box center [729, 209] width 6 height 6
click at [170, 116] on div "Eyes" at bounding box center [144, 116] width 170 height 8
click at [730, 363] on div "Submit Paper" at bounding box center [740, 369] width 42 height 13
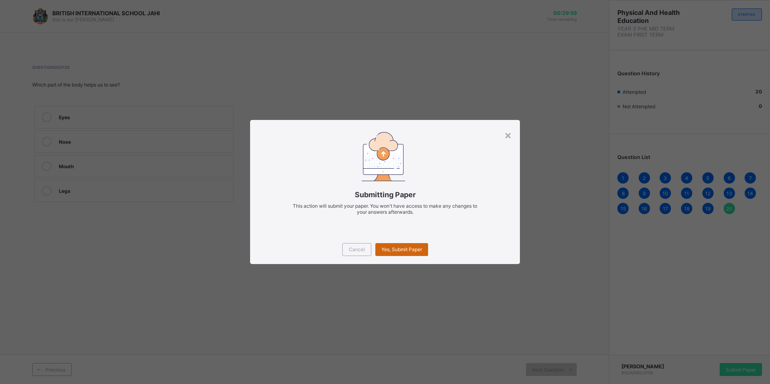
click at [401, 249] on span "Yes, Submit Paper" at bounding box center [401, 249] width 41 height 6
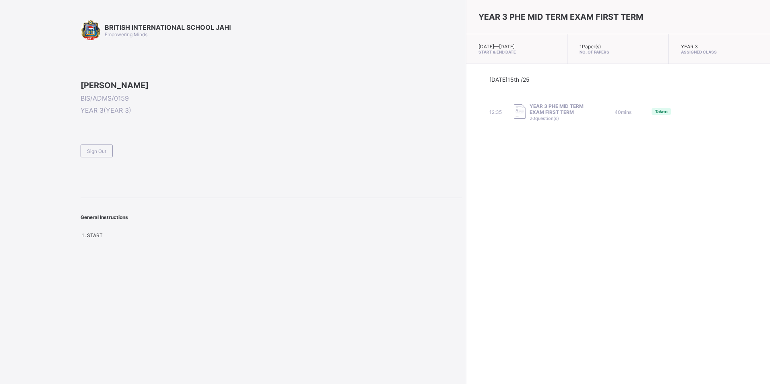
click at [93, 157] on div "Sign Out" at bounding box center [97, 151] width 32 height 13
